Goal: Download file/media

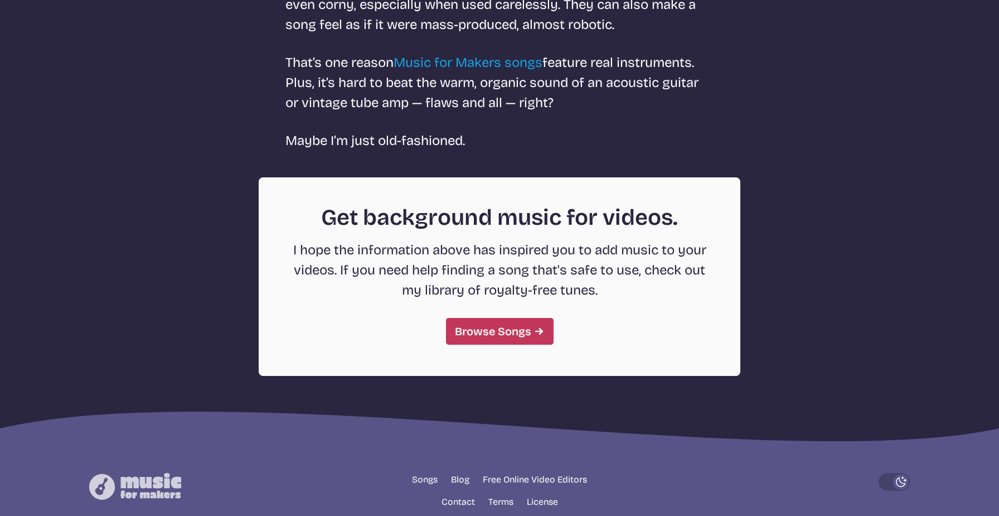
scroll to position [2957, 0]
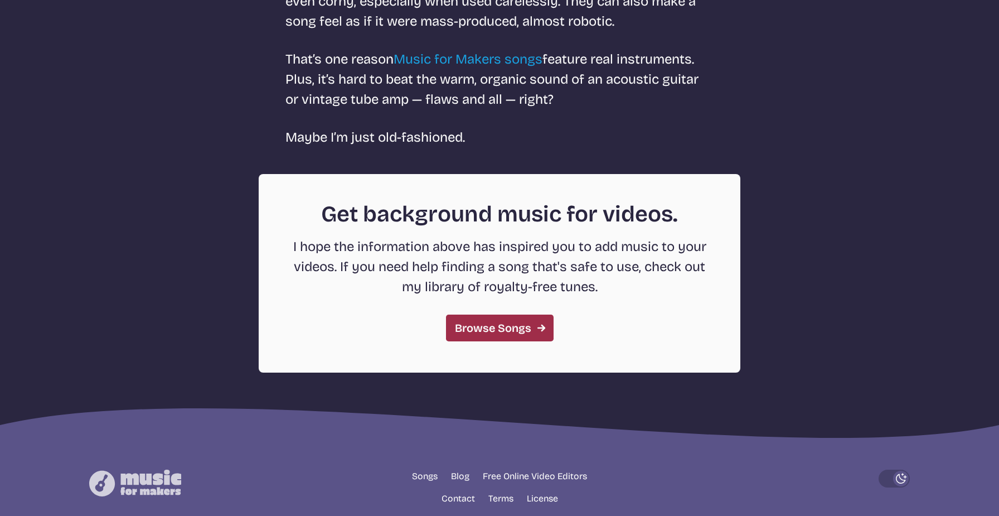
click at [532, 327] on link "Browse Songs" at bounding box center [500, 327] width 108 height 27
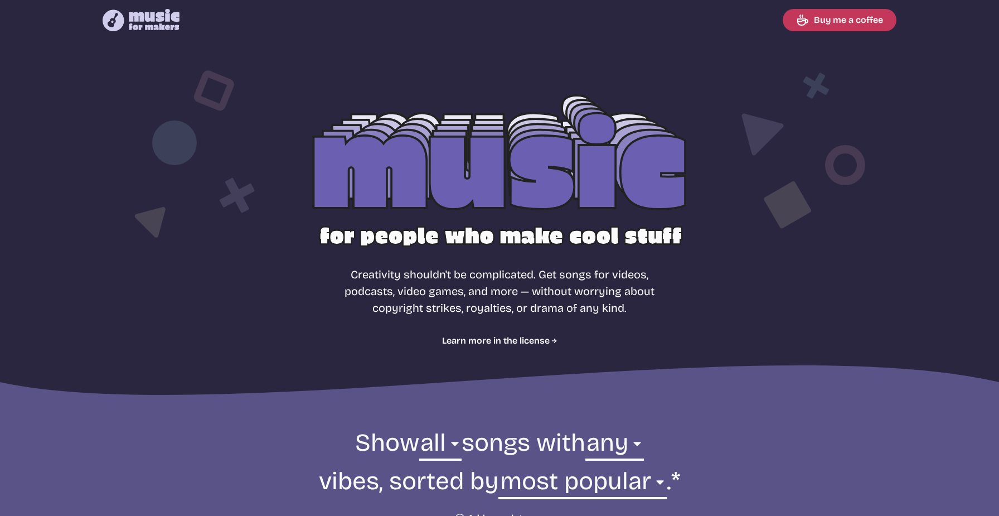
select select "most popular"
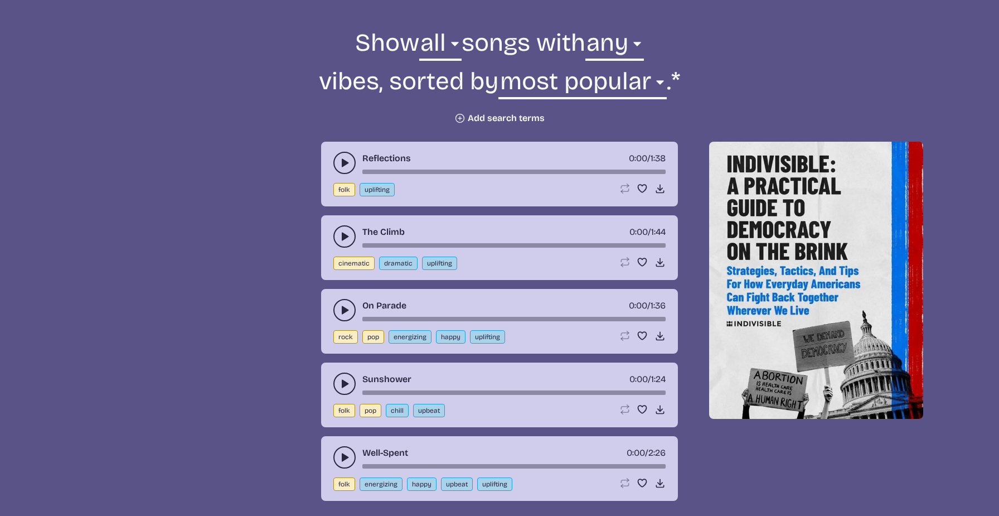
click at [507, 115] on button "Plus icon Add search terms" at bounding box center [499, 118] width 90 height 11
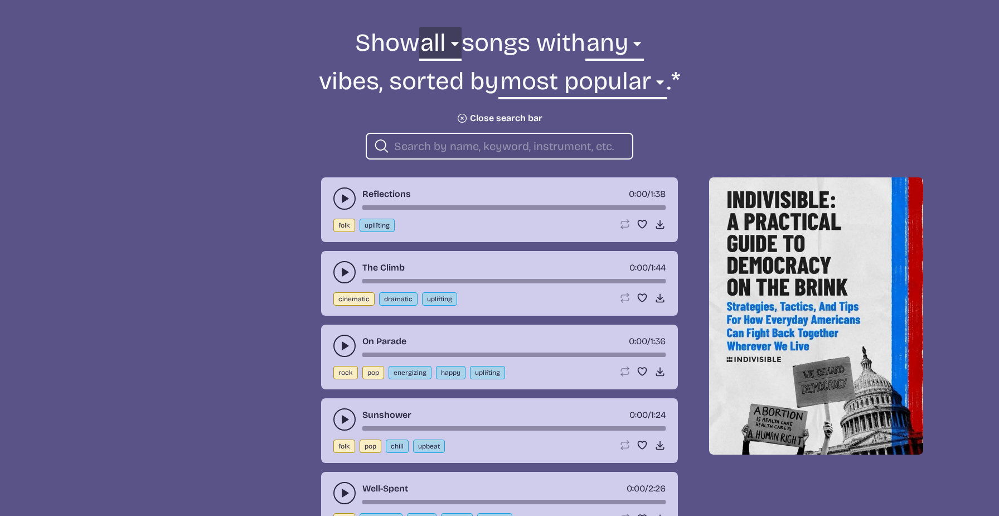
click at [436, 48] on select "all ambient cinematic electronic folk holiday jazz pop rock world" at bounding box center [440, 46] width 42 height 38
select select "ambient"
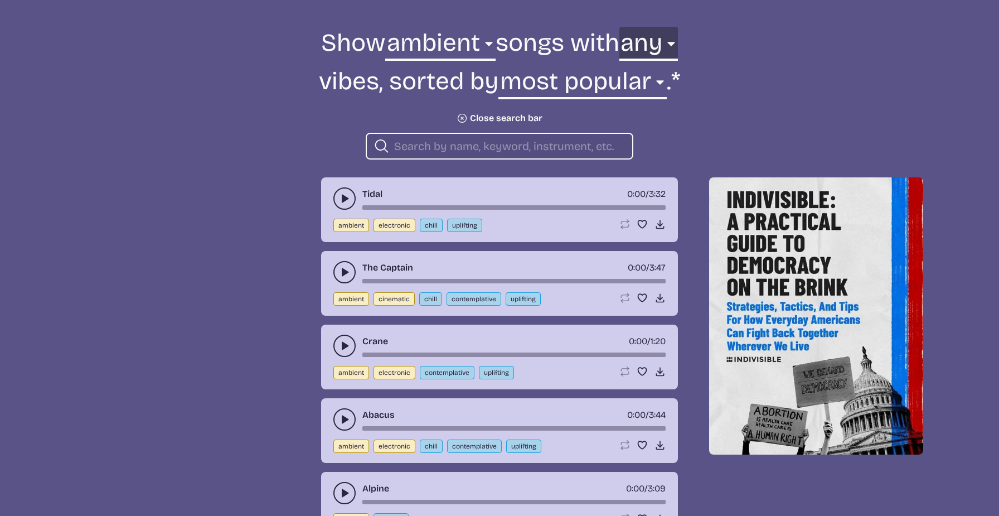
click at [670, 47] on select "any aggressive chill contemplative dark dramatic easygoing energizing happy ser…" at bounding box center [648, 46] width 59 height 38
select select "energizing"
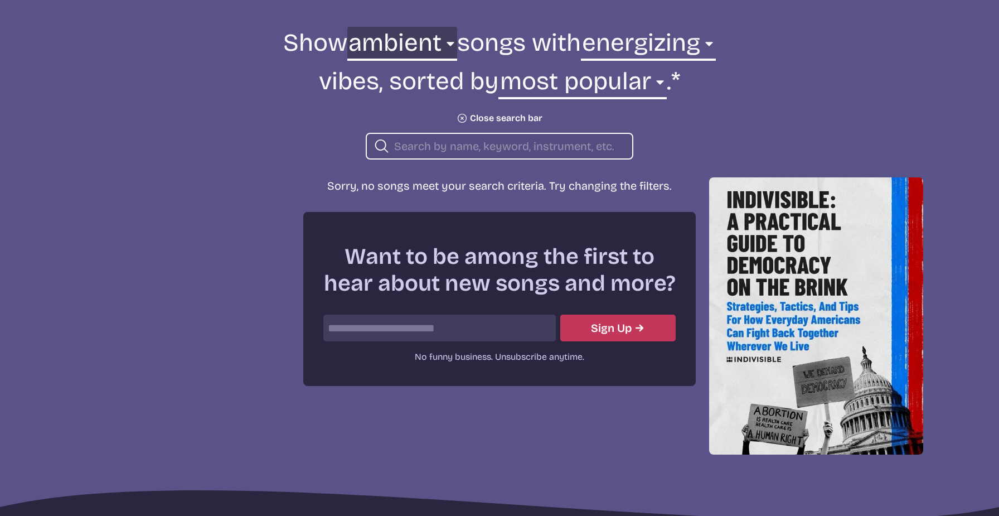
click at [434, 38] on select "all ambient cinematic electronic folk holiday jazz pop rock world" at bounding box center [402, 46] width 110 height 38
select select "all"
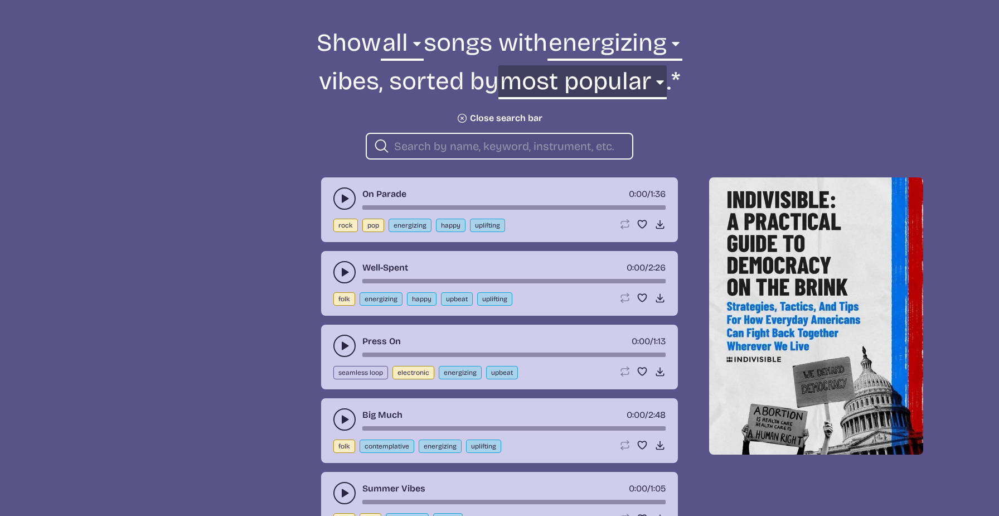
click at [564, 82] on select "newest oldest most popular least popular name" at bounding box center [582, 84] width 168 height 38
click at [347, 202] on icon "play-pause toggle" at bounding box center [344, 198] width 11 height 11
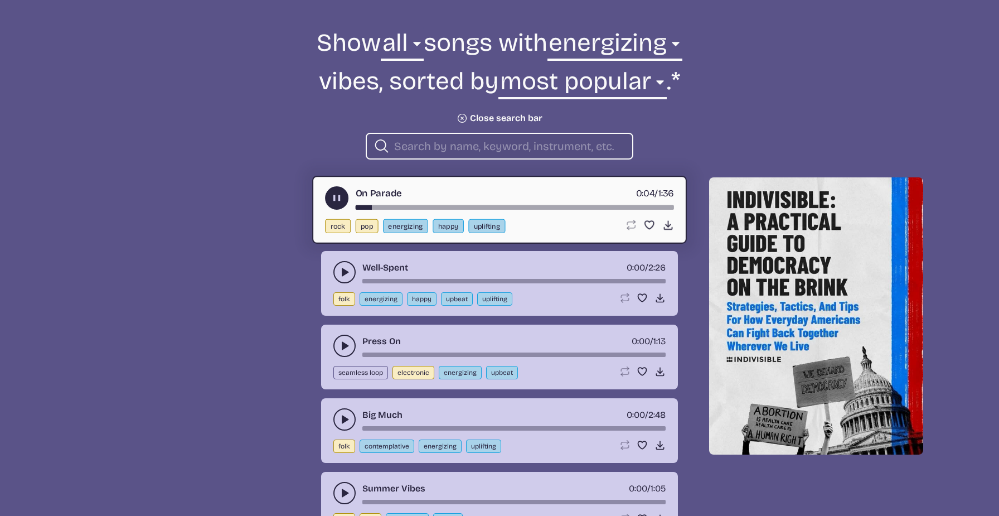
click at [345, 268] on icon "play-pause toggle" at bounding box center [344, 271] width 11 height 11
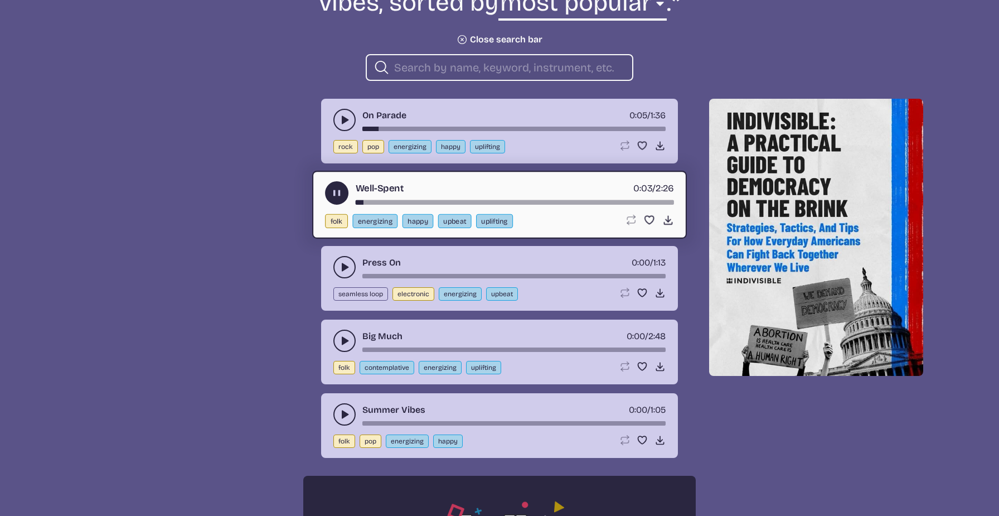
scroll to position [479, 0]
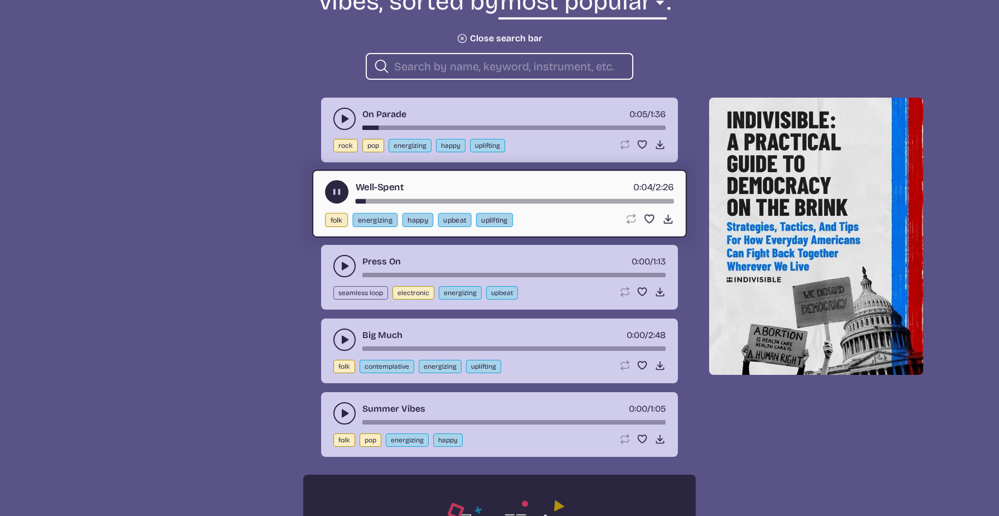
click at [344, 408] on icon "play-pause toggle" at bounding box center [344, 412] width 11 height 11
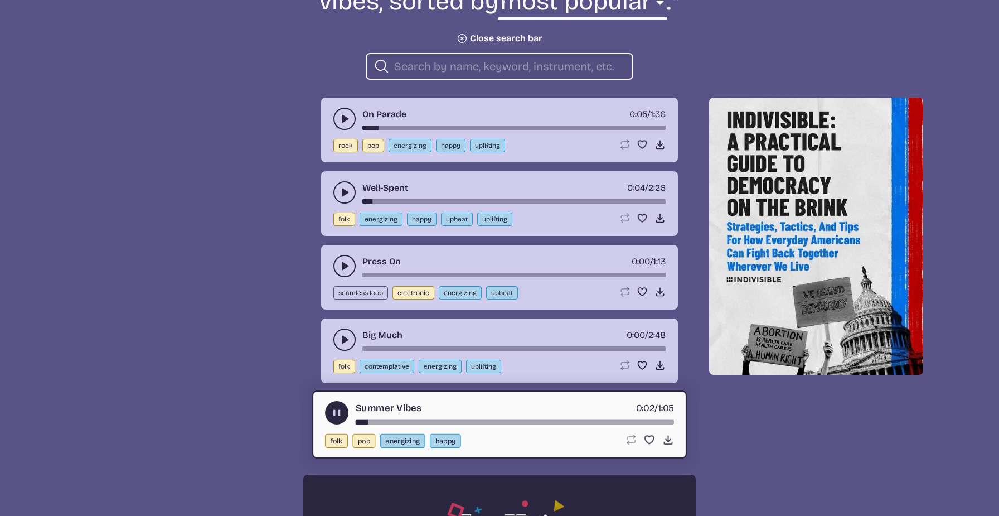
click at [341, 341] on icon "play-pause toggle" at bounding box center [344, 339] width 11 height 11
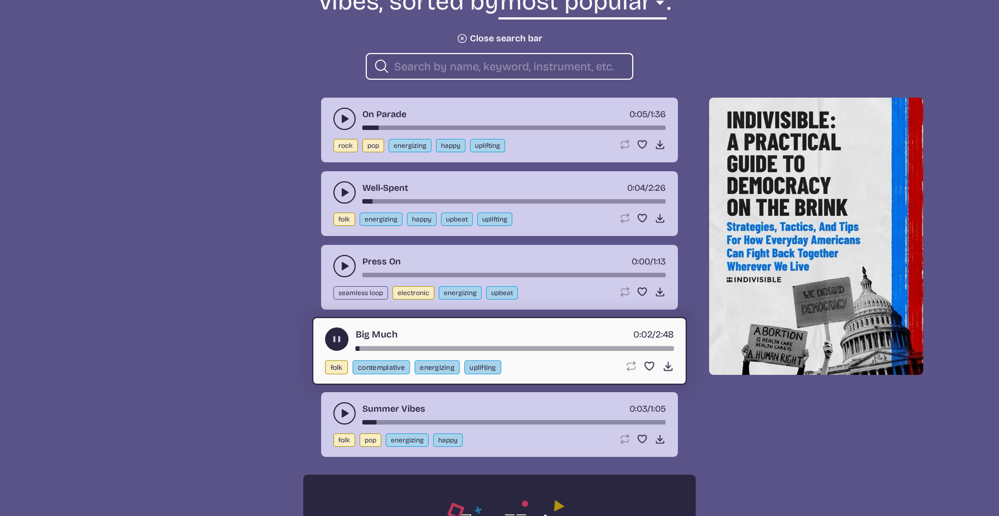
click at [343, 266] on use "play-pause toggle" at bounding box center [344, 265] width 11 height 11
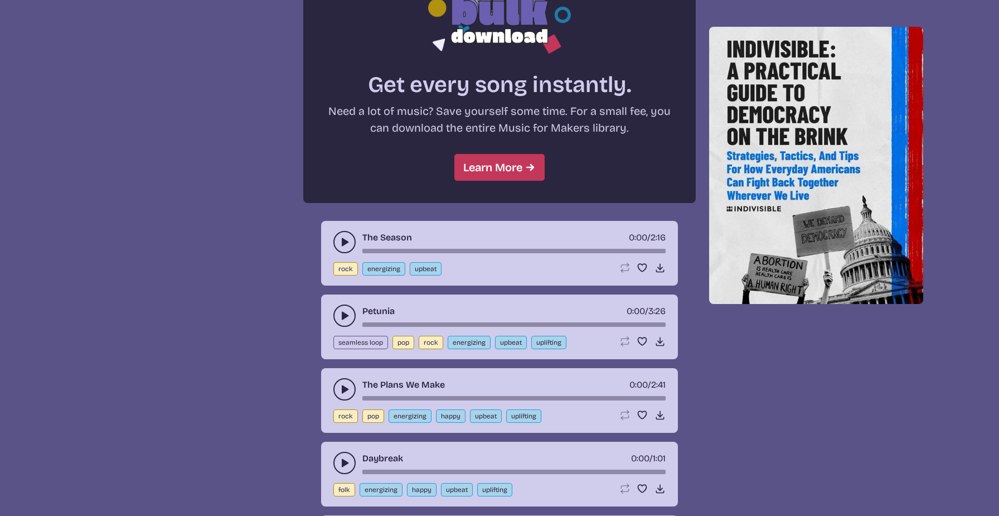
scroll to position [1023, 0]
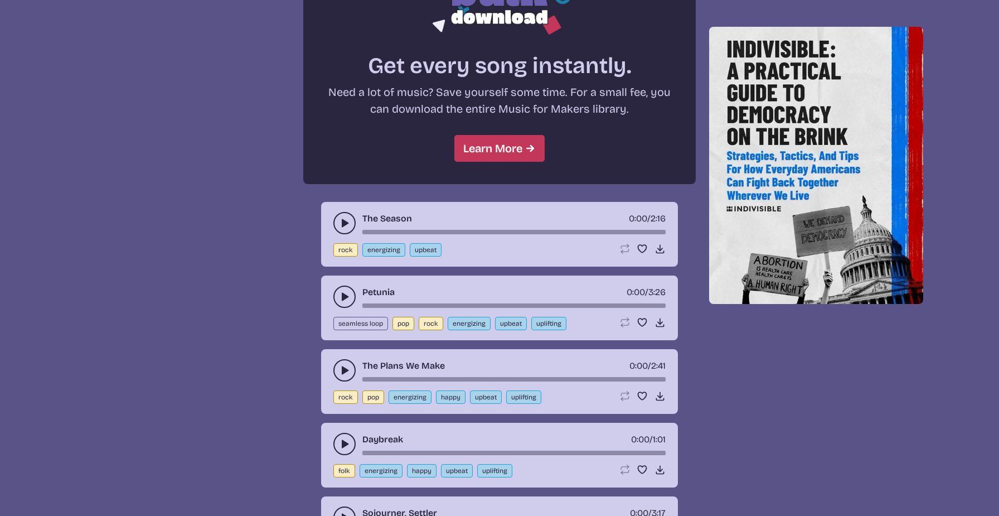
click at [338, 292] on button "play-pause toggle" at bounding box center [344, 296] width 22 height 22
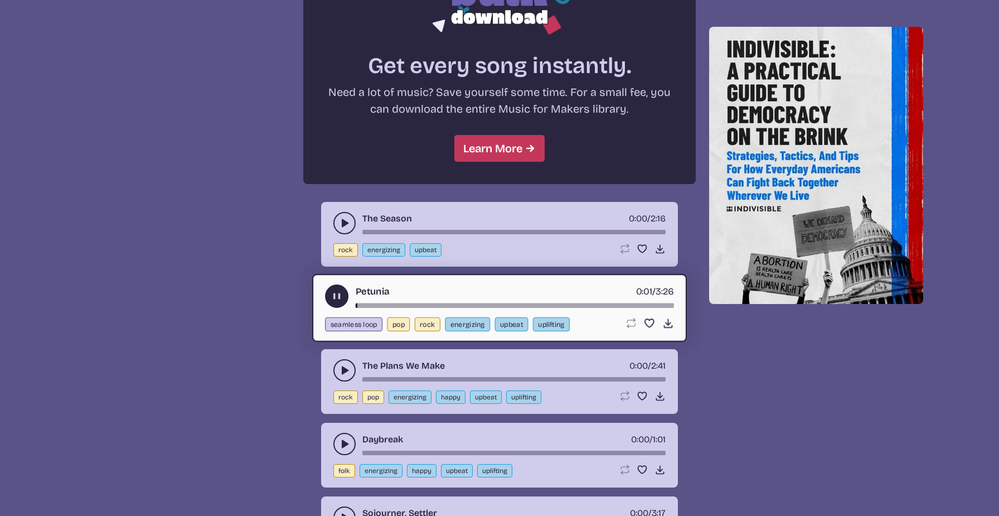
click at [345, 223] on use "play-pause toggle" at bounding box center [344, 222] width 11 height 11
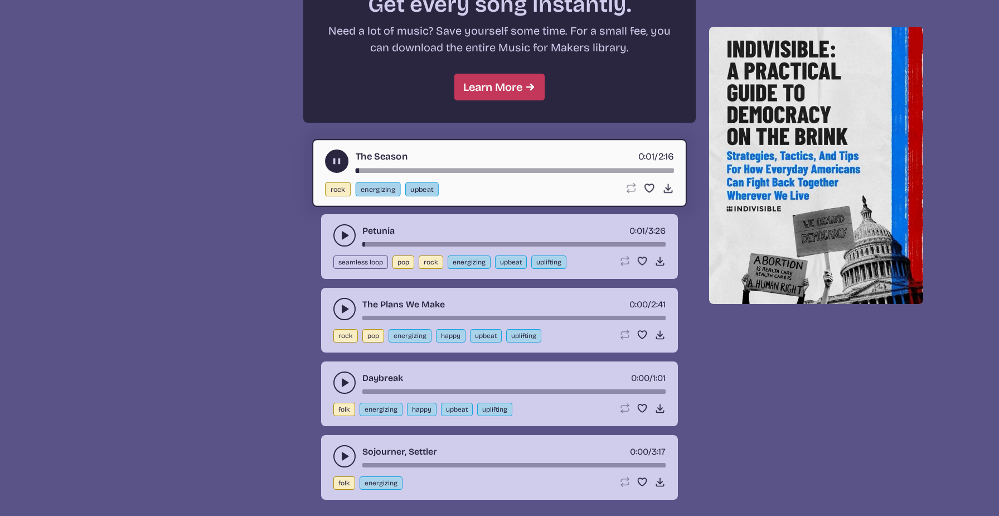
scroll to position [1085, 0]
click at [337, 374] on button "play-pause toggle" at bounding box center [344, 382] width 22 height 22
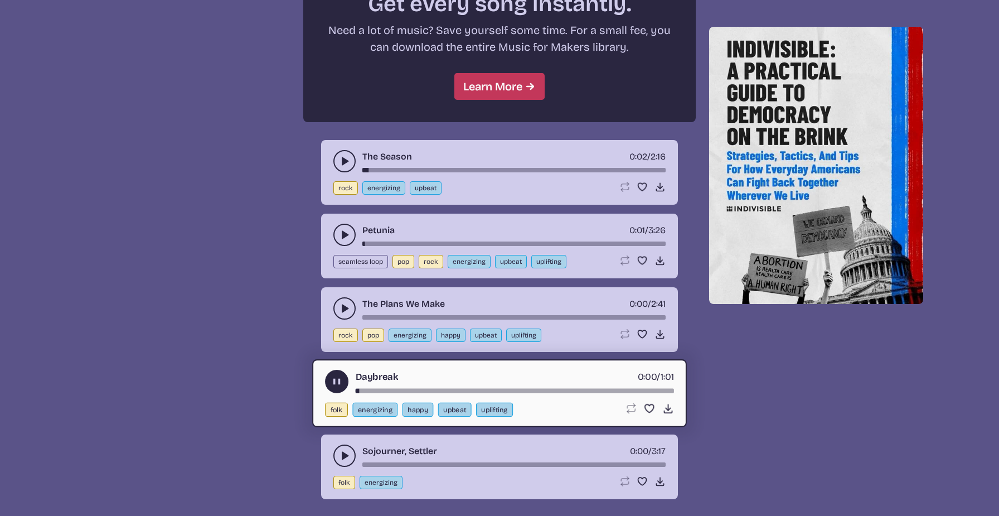
click at [339, 302] on button "play-pause toggle" at bounding box center [344, 308] width 22 height 22
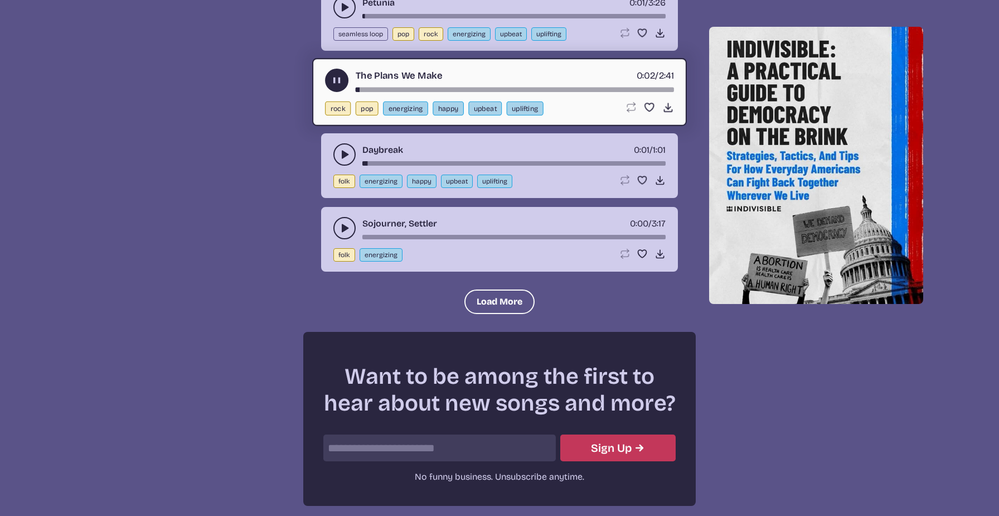
scroll to position [1314, 0]
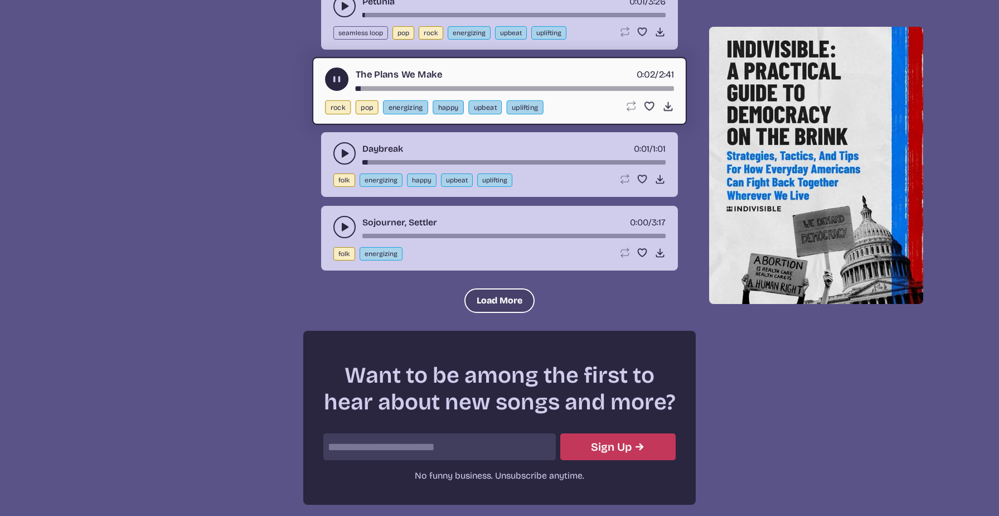
click at [498, 298] on button "Load More" at bounding box center [499, 300] width 70 height 25
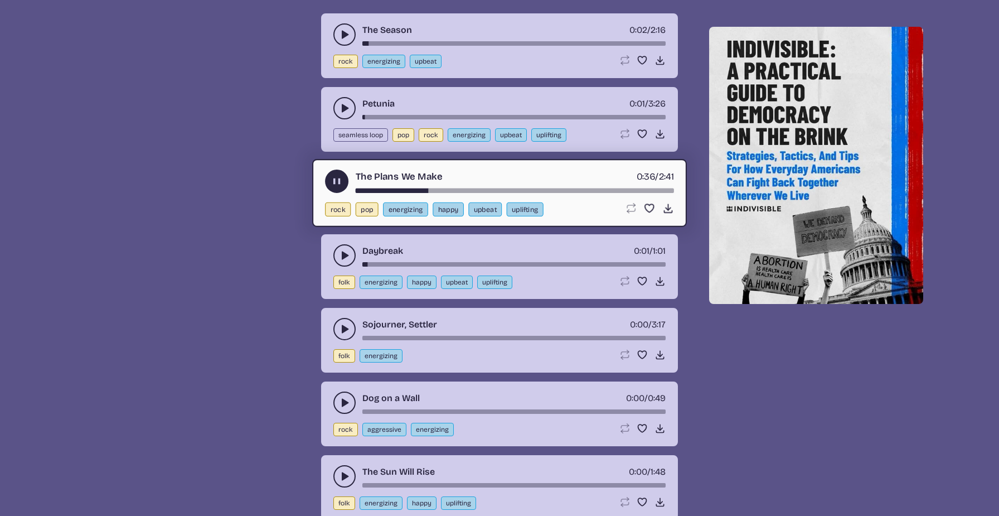
scroll to position [1201, 0]
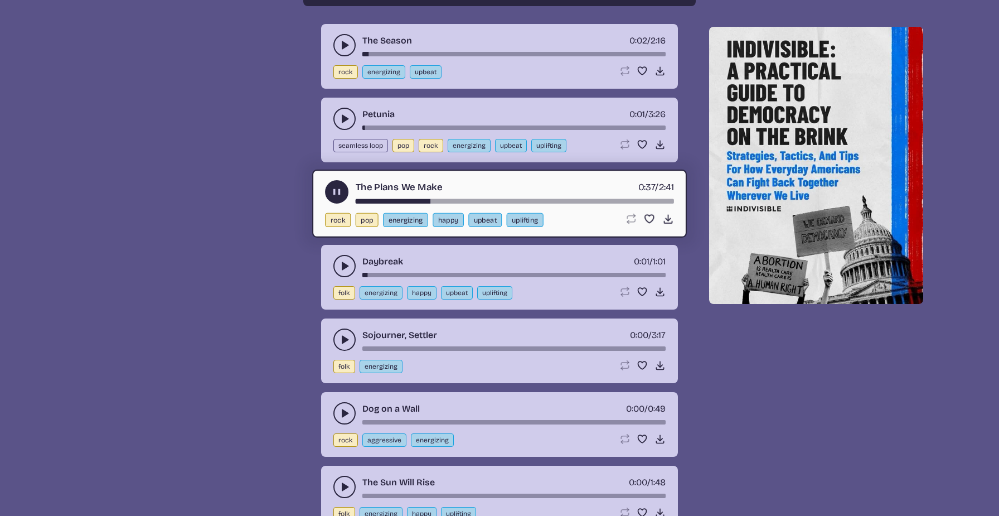
click at [342, 262] on use "play-pause toggle" at bounding box center [344, 265] width 11 height 11
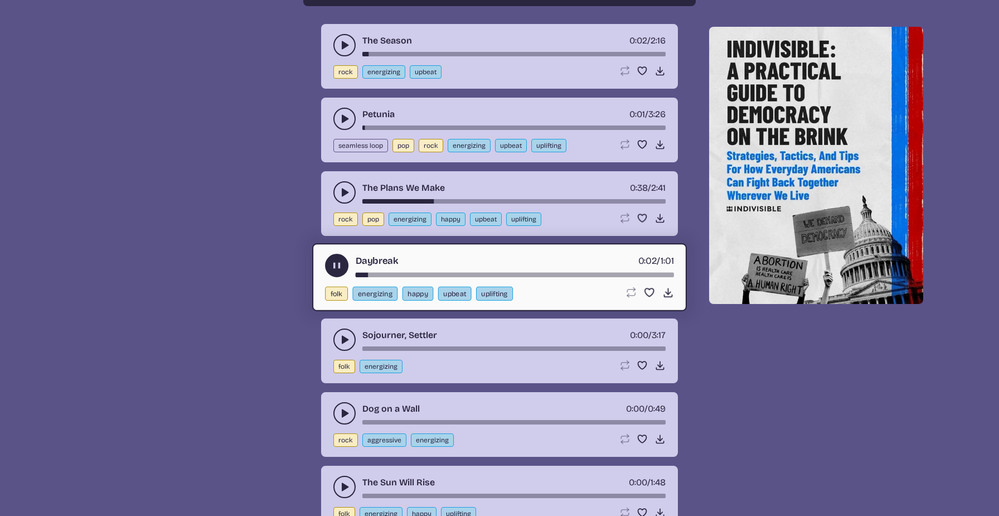
click at [342, 335] on icon "play-pause toggle" at bounding box center [344, 339] width 11 height 11
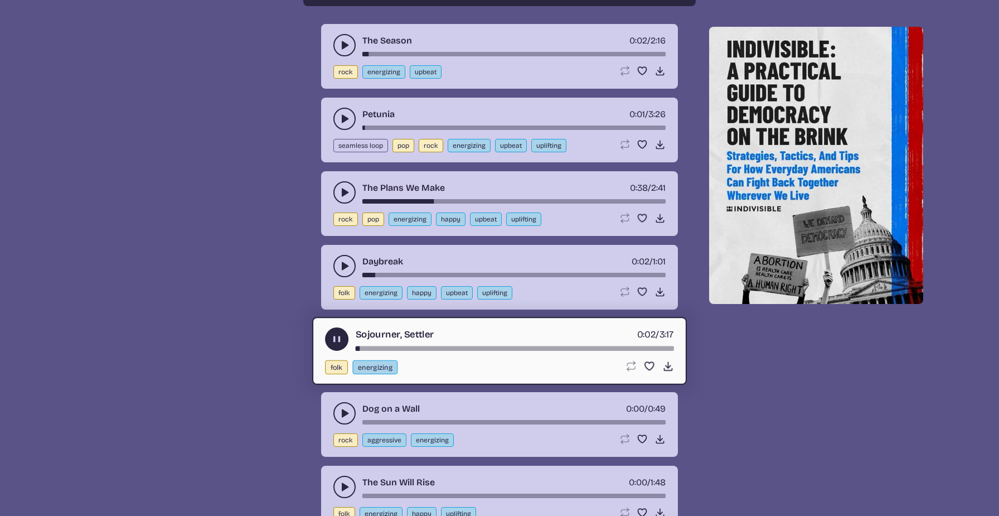
click at [389, 348] on div "song-time-bar" at bounding box center [515, 348] width 318 height 4
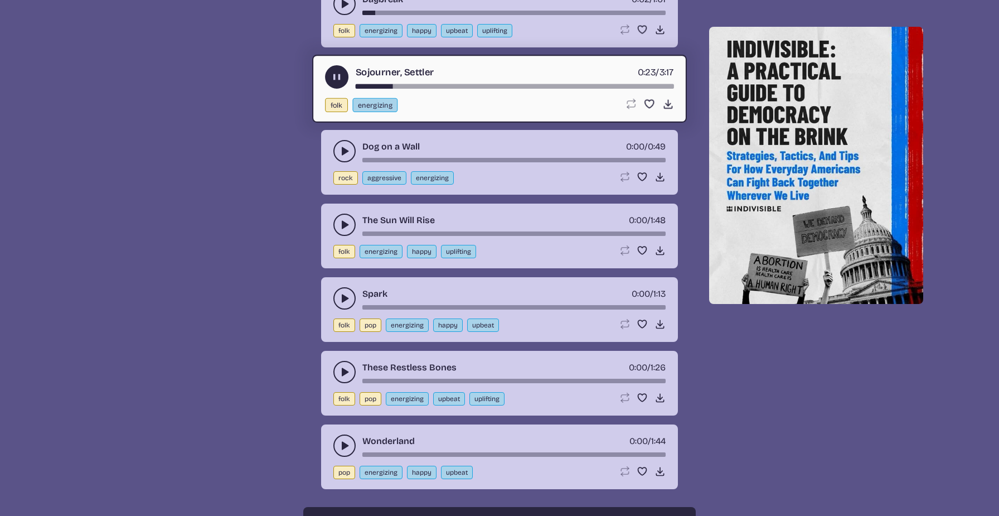
scroll to position [1470, 0]
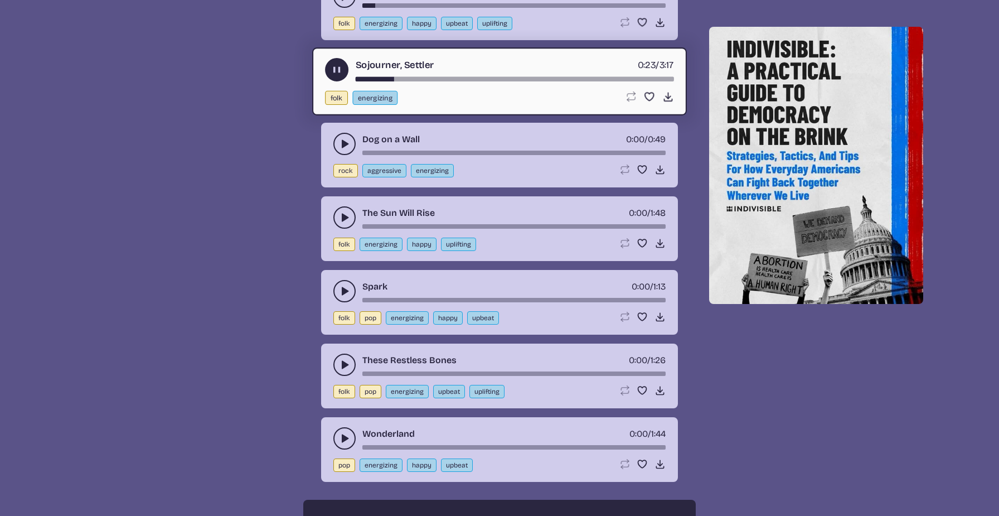
click at [344, 288] on icon "play-pause toggle" at bounding box center [344, 290] width 11 height 11
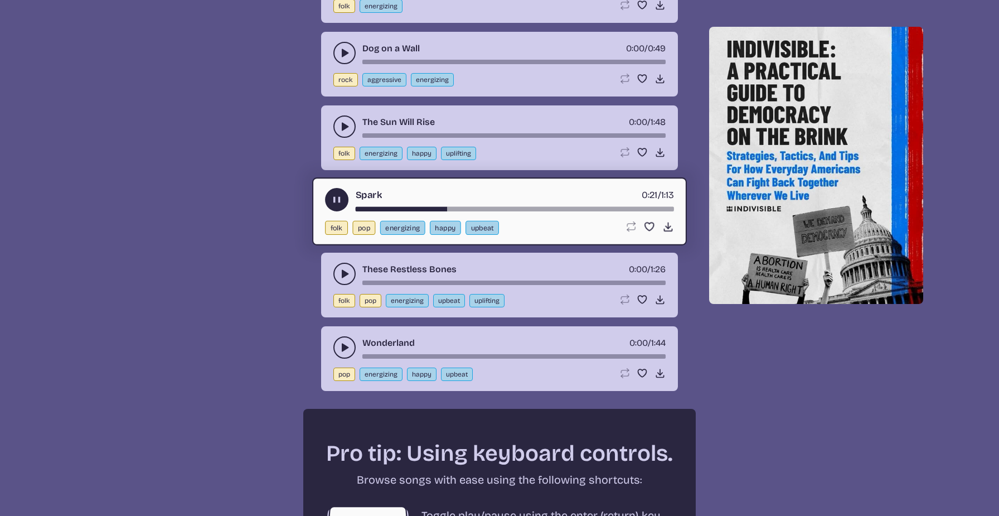
scroll to position [1563, 0]
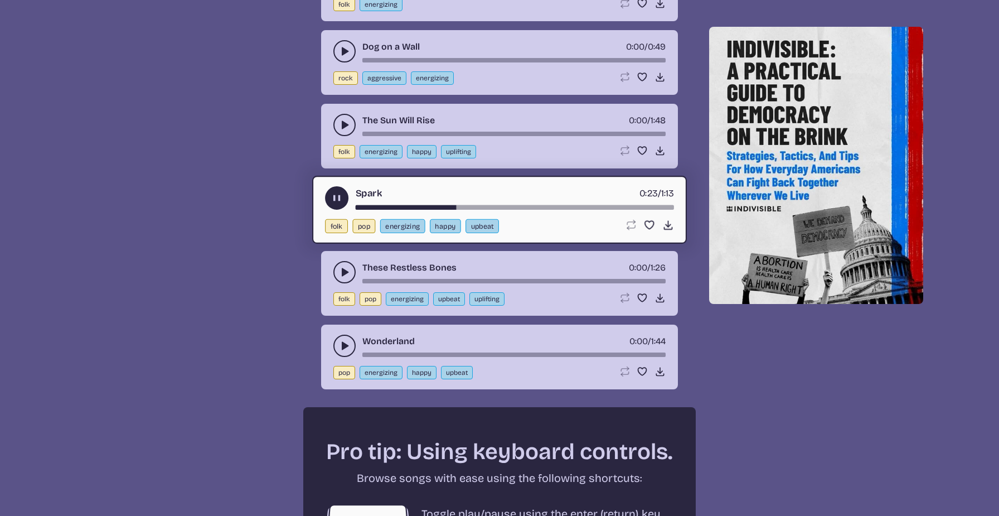
click at [337, 348] on button "play-pause toggle" at bounding box center [344, 345] width 22 height 22
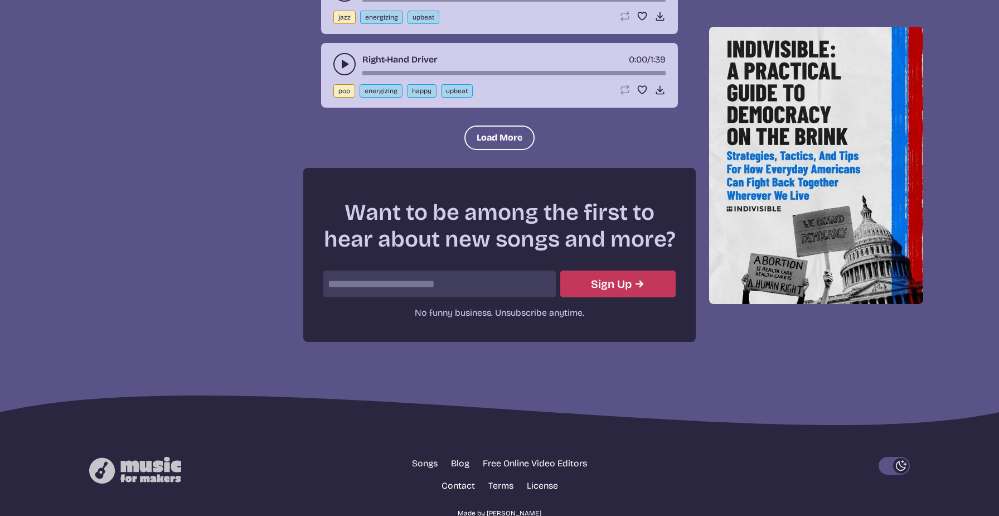
scroll to position [2513, 0]
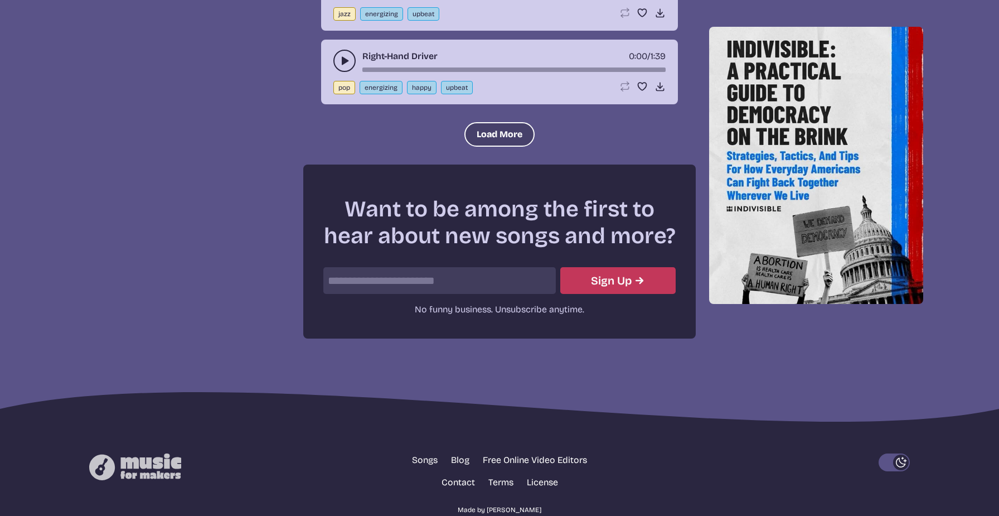
click at [513, 139] on button "Load More" at bounding box center [499, 134] width 70 height 25
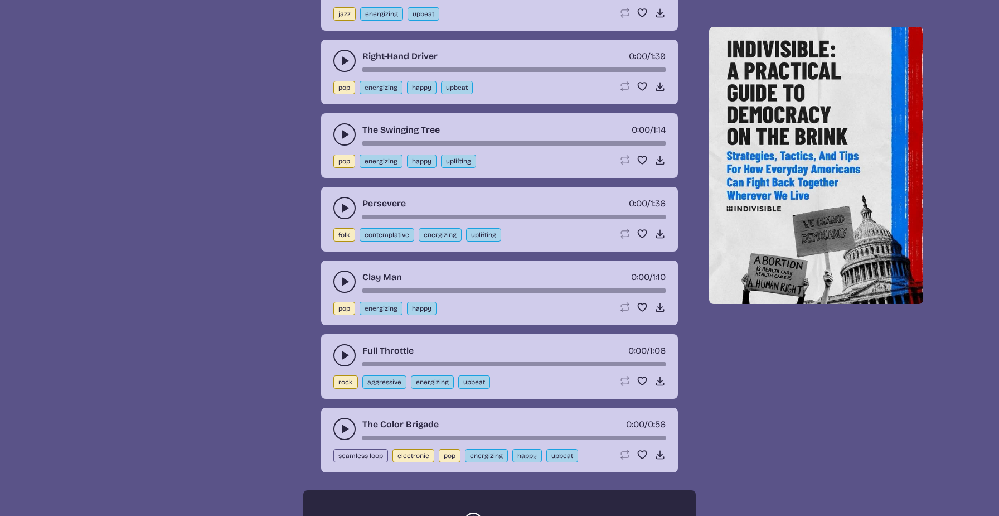
click at [341, 421] on button "play-pause toggle" at bounding box center [344, 429] width 22 height 22
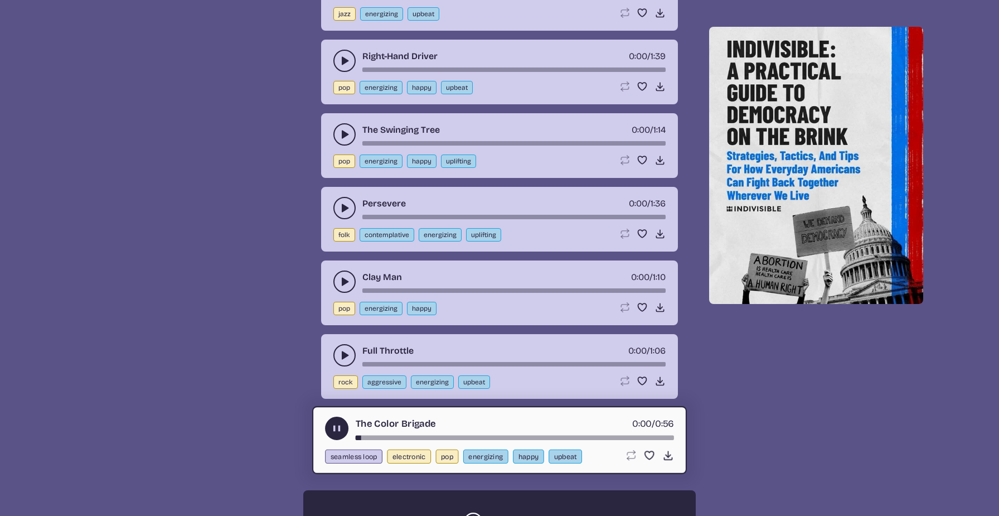
click at [341, 211] on icon "play-pause toggle" at bounding box center [344, 207] width 11 height 11
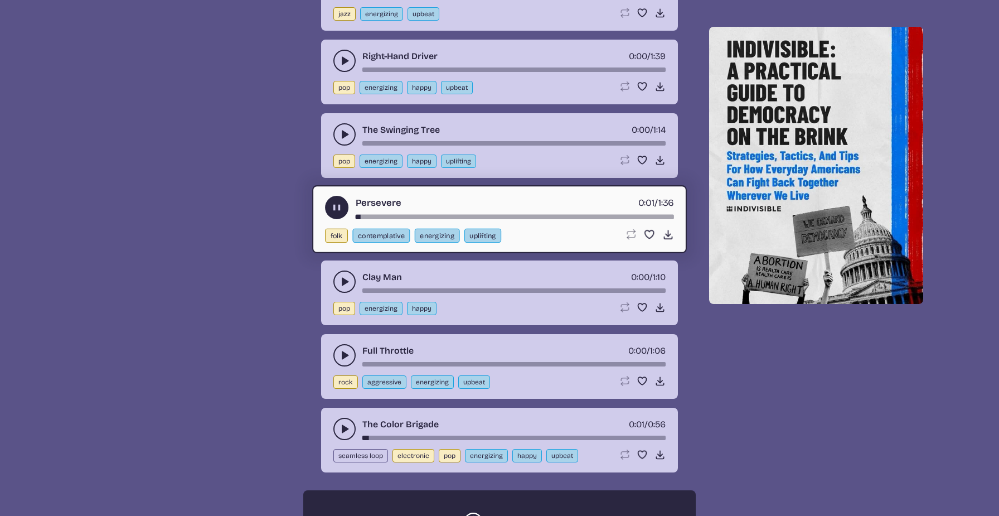
click at [339, 134] on icon "play-pause toggle" at bounding box center [344, 134] width 11 height 11
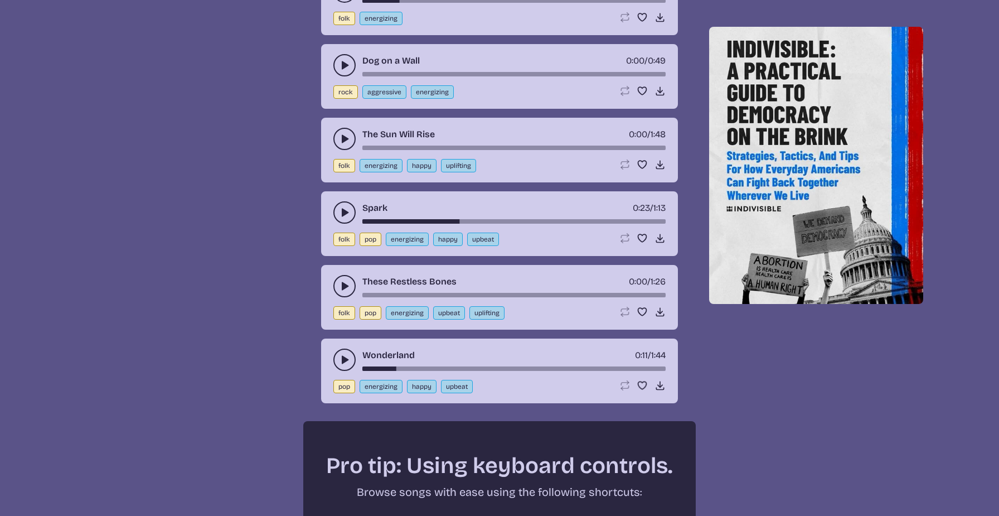
scroll to position [1542, 0]
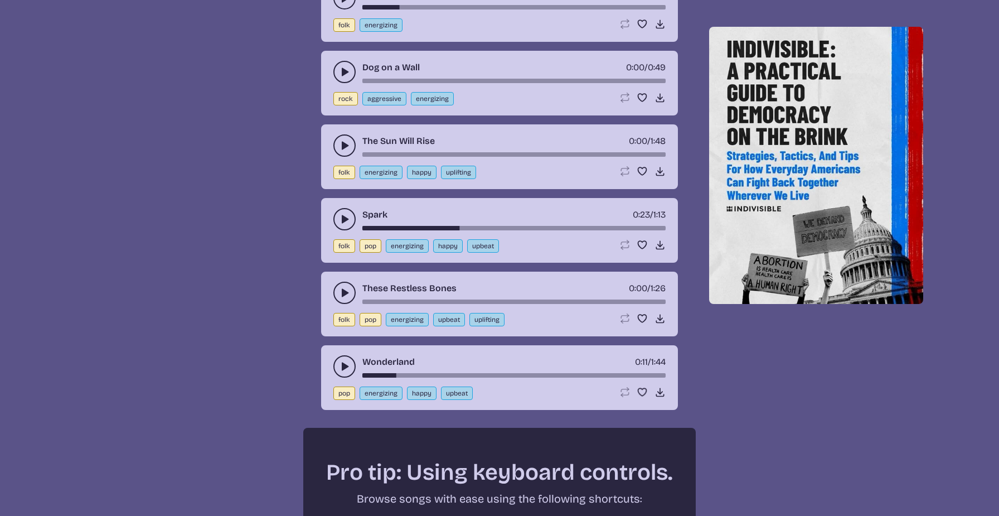
click at [344, 217] on use "play-pause toggle" at bounding box center [344, 218] width 11 height 11
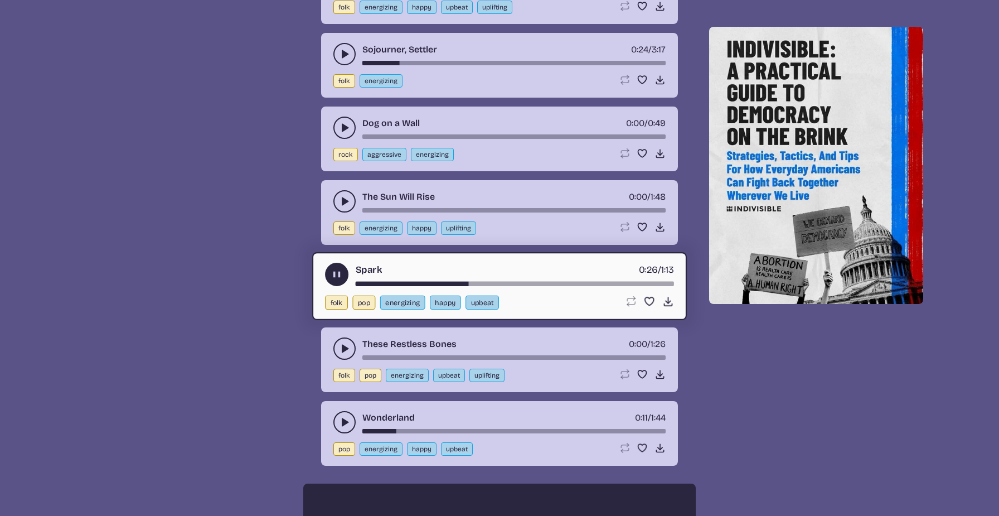
scroll to position [1484, 0]
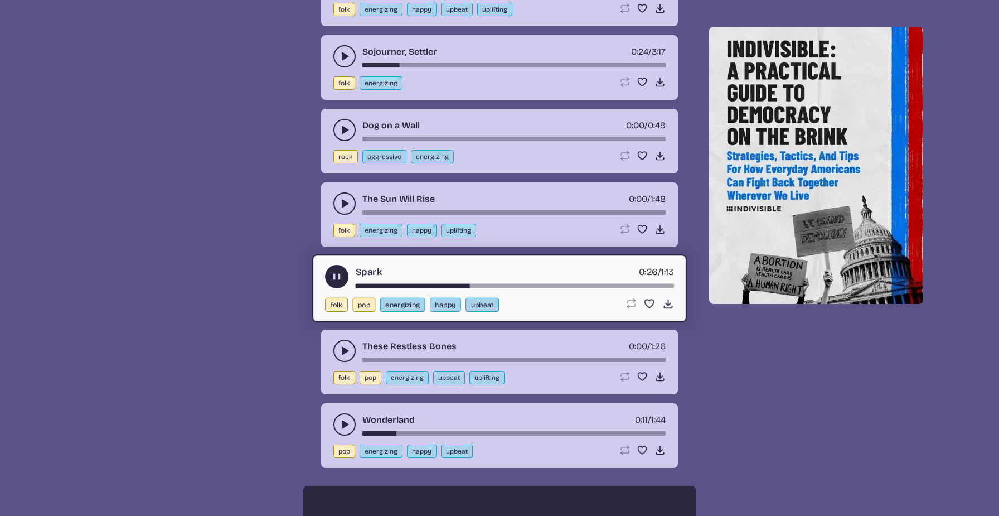
click at [655, 193] on div "0:00 / 1:48" at bounding box center [647, 198] width 37 height 13
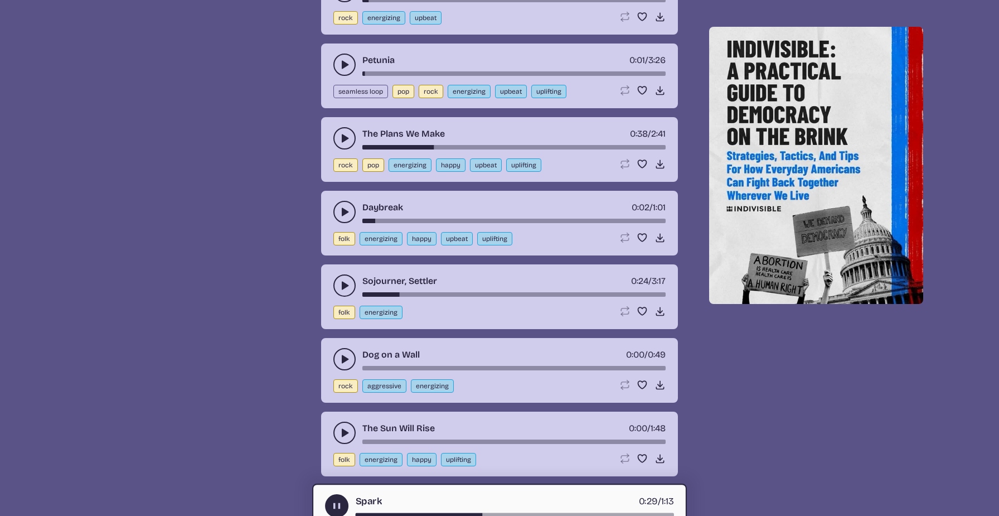
scroll to position [1254, 0]
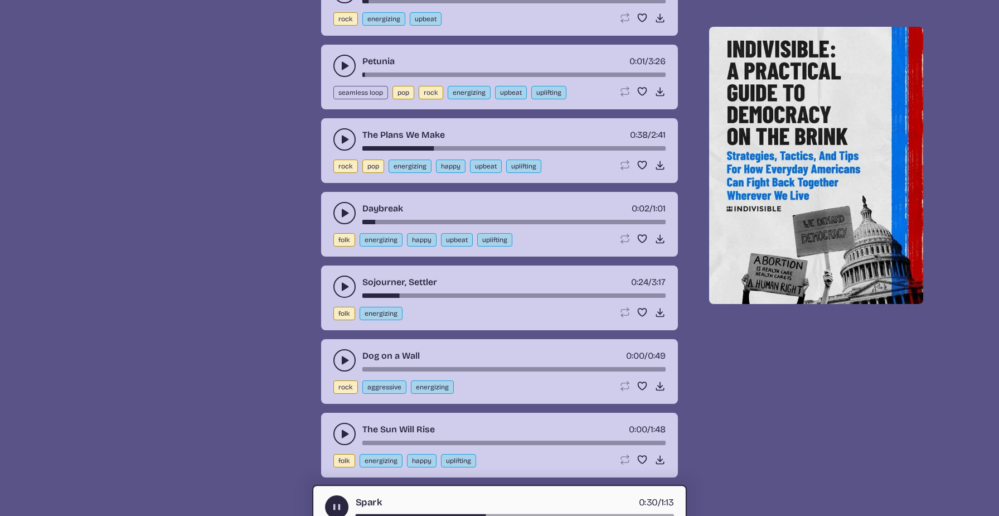
click at [340, 135] on icon "play-pause toggle" at bounding box center [344, 139] width 11 height 11
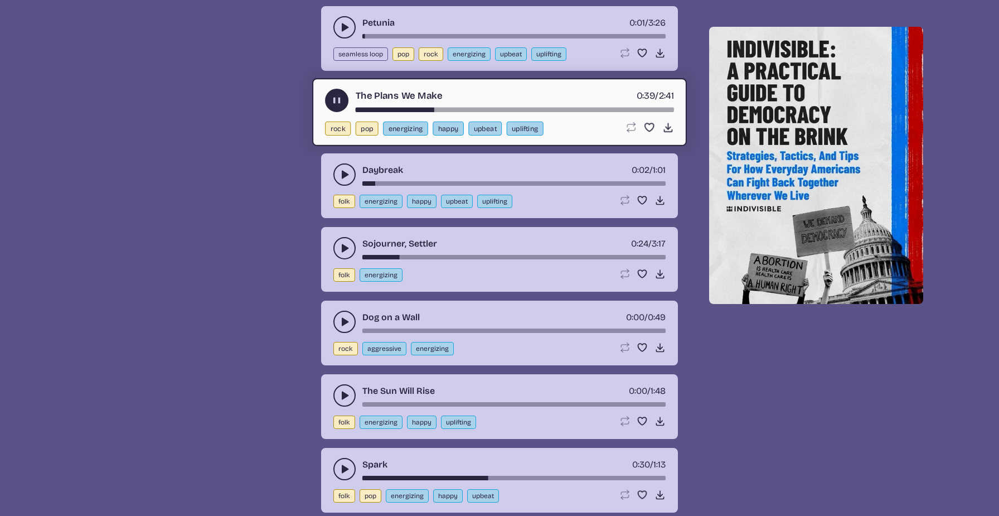
scroll to position [1292, 0]
click at [344, 464] on icon "play-pause toggle" at bounding box center [344, 469] width 11 height 11
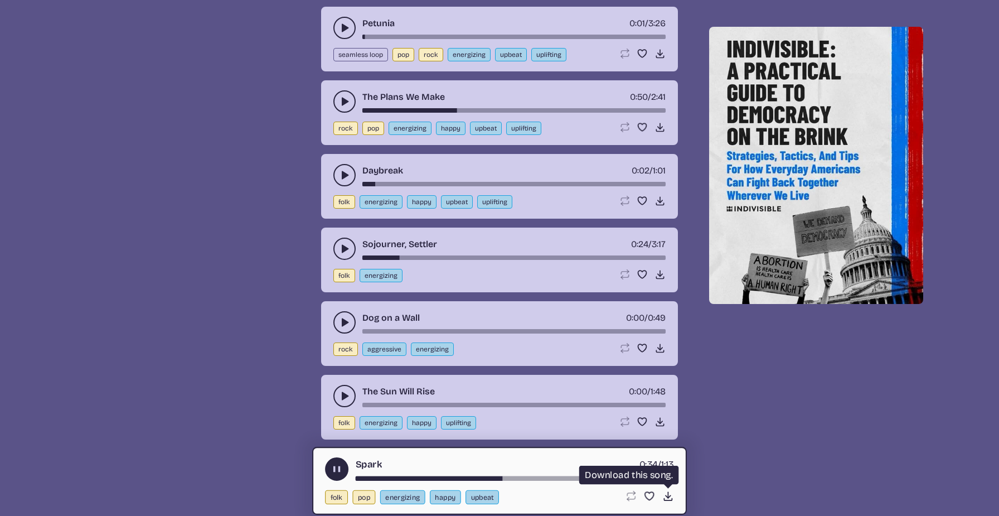
click at [667, 498] on icon "Download song" at bounding box center [668, 496] width 12 height 12
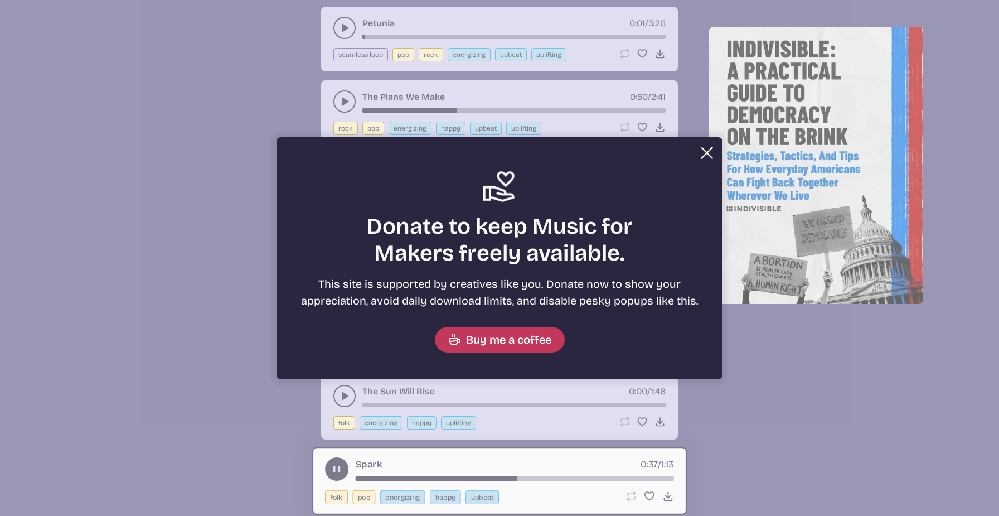
click at [705, 148] on button "Close" at bounding box center [707, 153] width 22 height 22
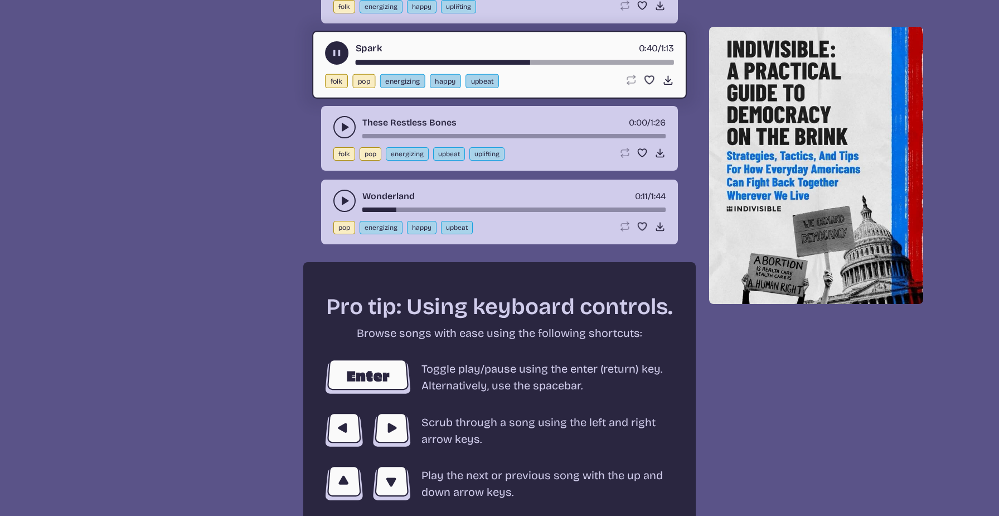
scroll to position [1691, 0]
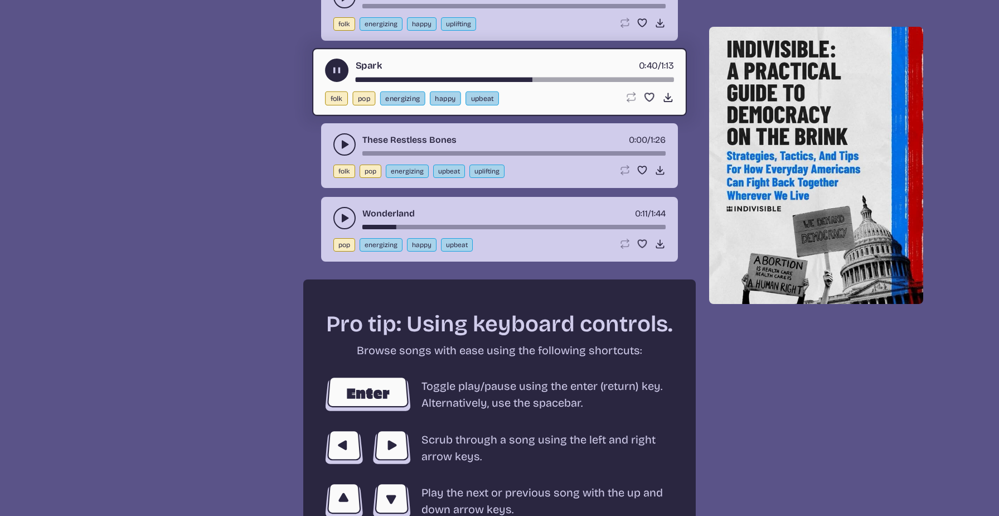
click at [332, 74] on icon "play-pause toggle" at bounding box center [337, 71] width 12 height 12
